Goal: Book appointment/travel/reservation

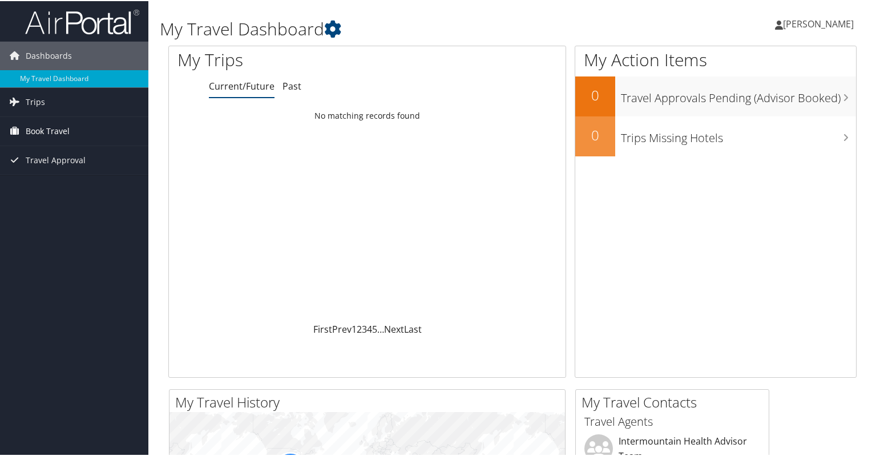
click at [58, 132] on span "Book Travel" at bounding box center [48, 130] width 44 height 29
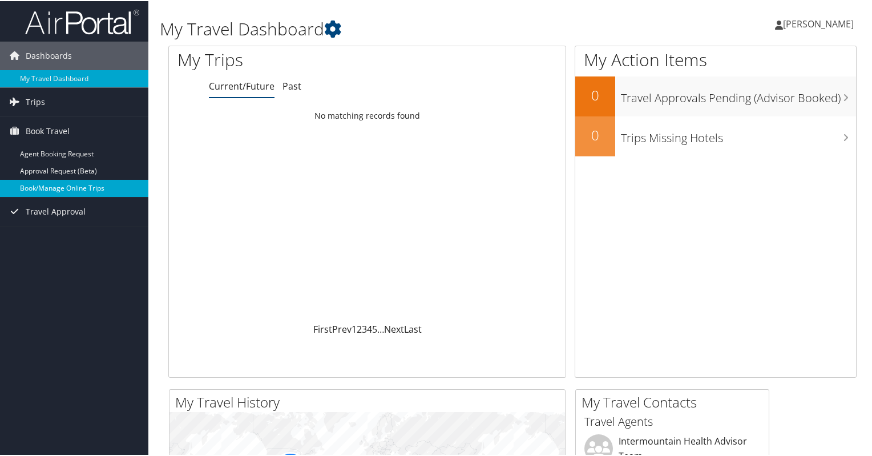
click at [99, 186] on link "Book/Manage Online Trips" at bounding box center [74, 187] width 148 height 17
click at [60, 126] on span "Book Travel" at bounding box center [48, 130] width 44 height 29
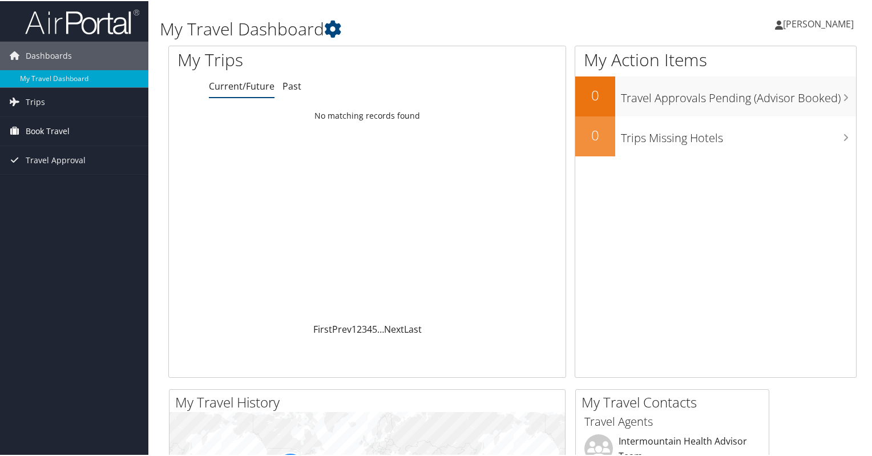
click at [60, 126] on span "Book Travel" at bounding box center [48, 130] width 44 height 29
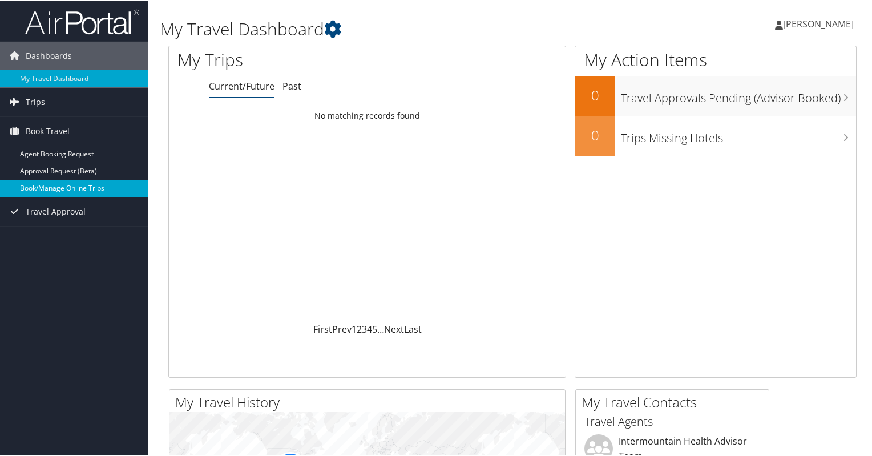
click at [92, 188] on link "Book/Manage Online Trips" at bounding box center [74, 187] width 148 height 17
